Goal: Task Accomplishment & Management: Use online tool/utility

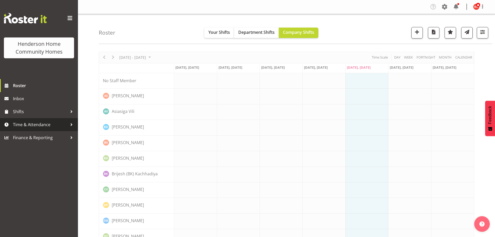
click at [24, 125] on span "Time & Attendance" at bounding box center [40, 125] width 55 height 8
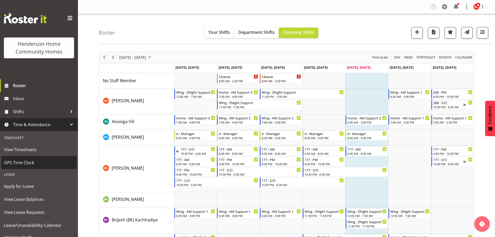
click at [12, 163] on span "GPS Time Clock" at bounding box center [39, 163] width 70 height 8
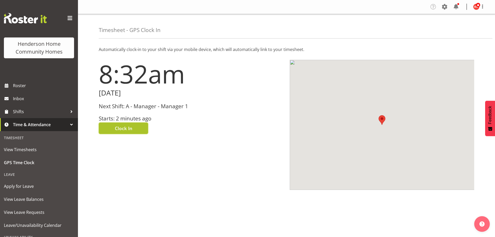
click at [127, 130] on span "Clock In" at bounding box center [123, 128] width 17 height 7
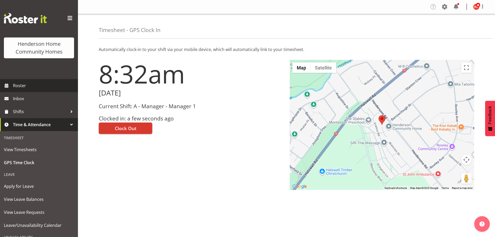
click at [20, 89] on span "Roster" at bounding box center [44, 86] width 62 height 8
